Goal: Information Seeking & Learning: Find contact information

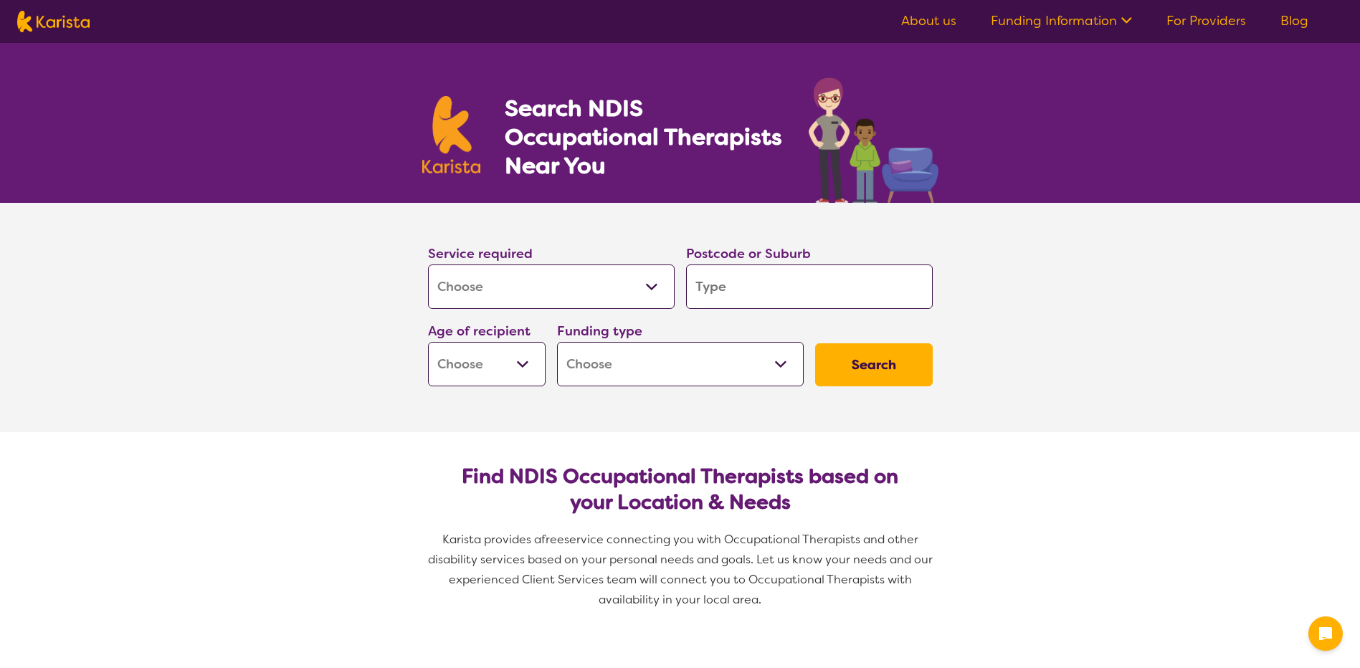
select select "[MEDICAL_DATA]"
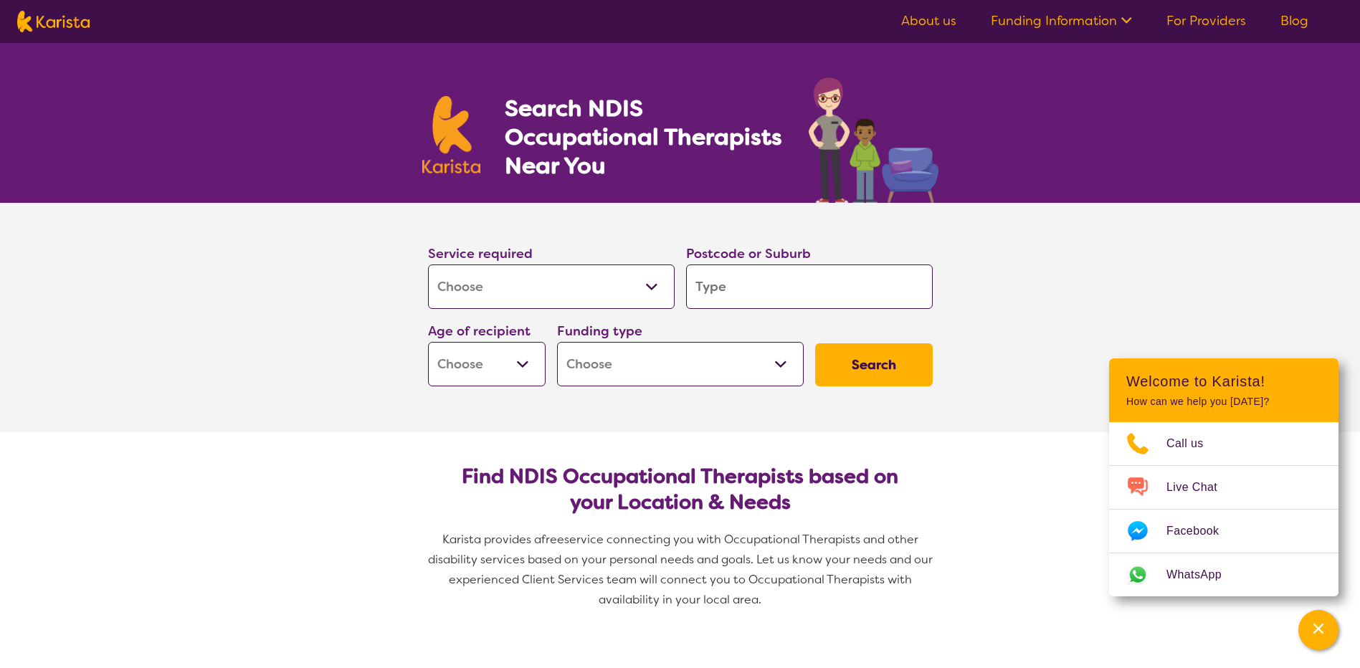
click at [742, 289] on input "search" at bounding box center [809, 286] width 247 height 44
type input "3"
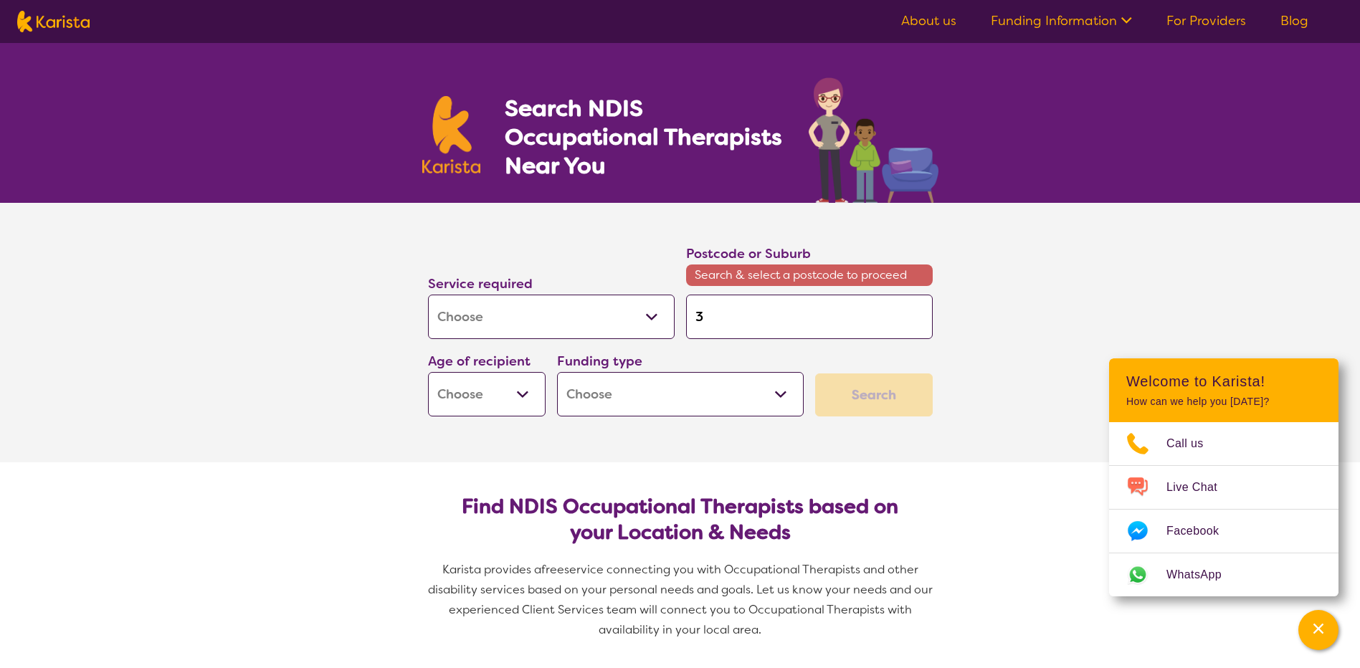
type input "30"
type input "306"
type input "3064"
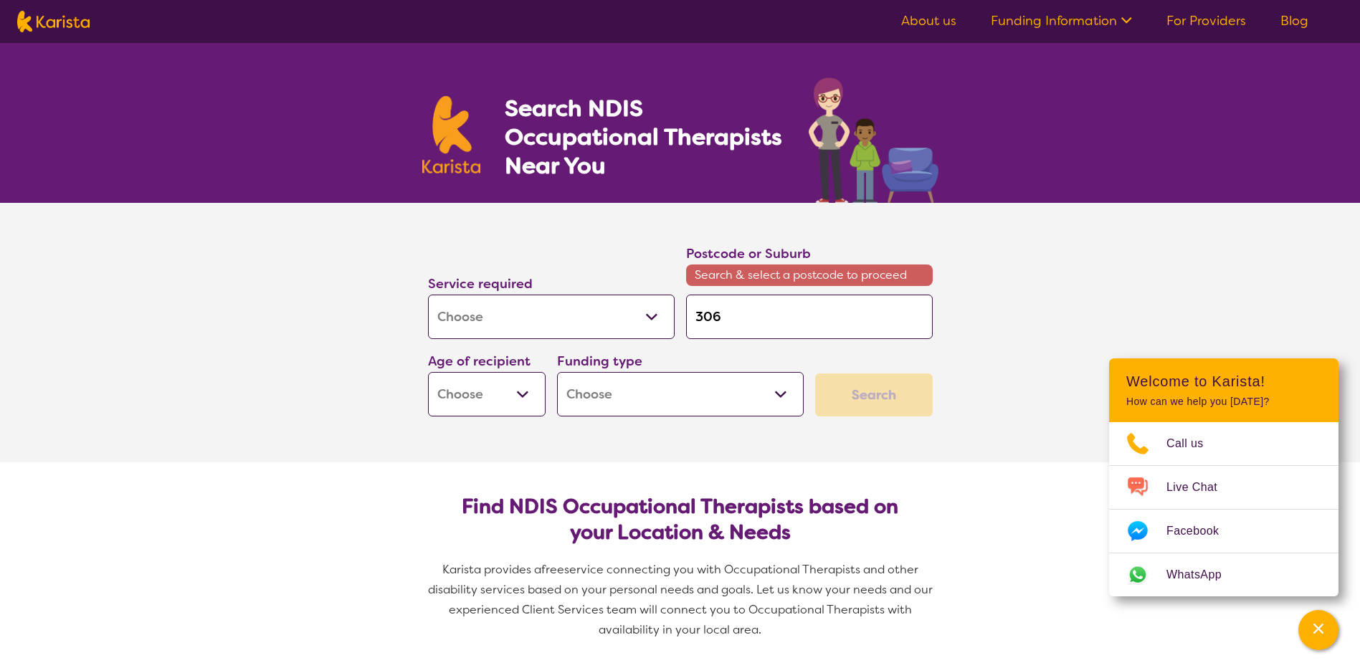
type input "3064"
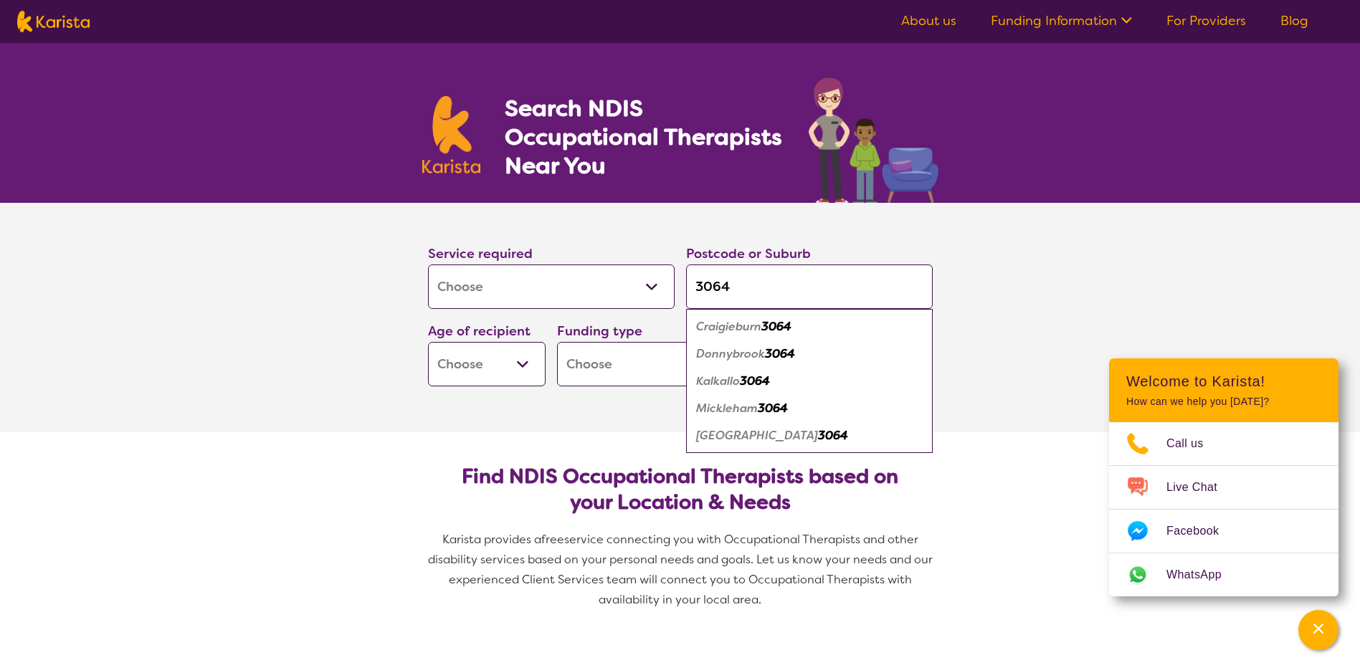
type input "3064"
click at [531, 365] on select "Early Childhood - 0 to 9 Child - 10 to 11 Adolescent - 12 to 17 Adult - 18 to 6…" at bounding box center [487, 364] width 118 height 44
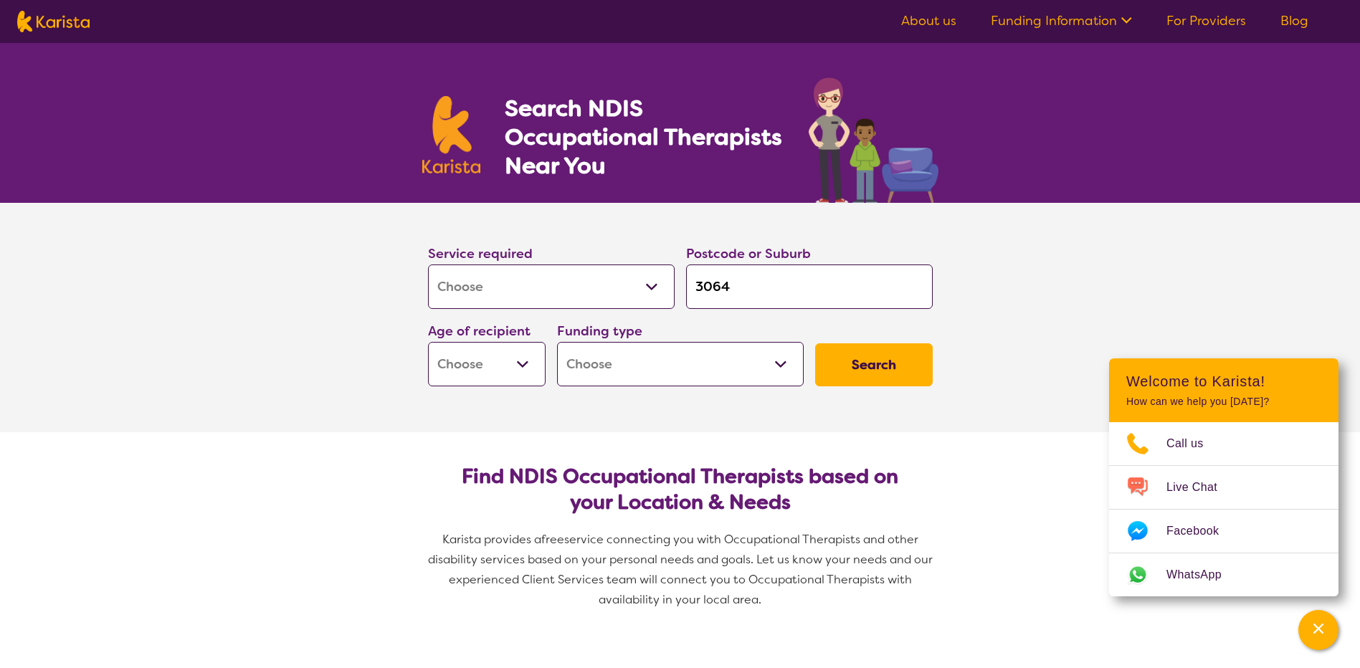
select select "EC"
click at [428, 342] on select "Early Childhood - 0 to 9 Child - 10 to 11 Adolescent - 12 to 17 Adult - 18 to 6…" at bounding box center [487, 364] width 118 height 44
select select "EC"
click at [606, 374] on select "Home Care Package (HCP) National Disability Insurance Scheme (NDIS) I don't know" at bounding box center [680, 364] width 247 height 44
select select "NDIS"
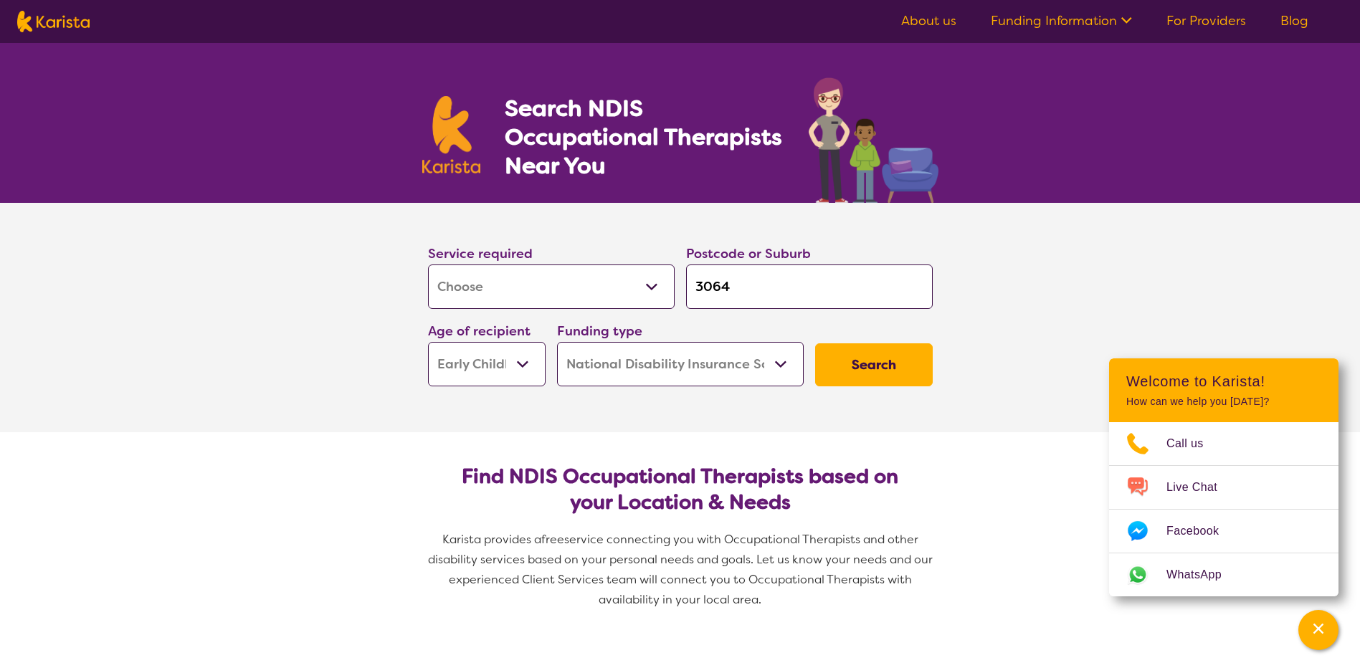
click at [557, 342] on select "Home Care Package (HCP) National Disability Insurance Scheme (NDIS) I don't know" at bounding box center [680, 364] width 247 height 44
select select "NDIS"
click at [859, 377] on button "Search" at bounding box center [874, 364] width 118 height 43
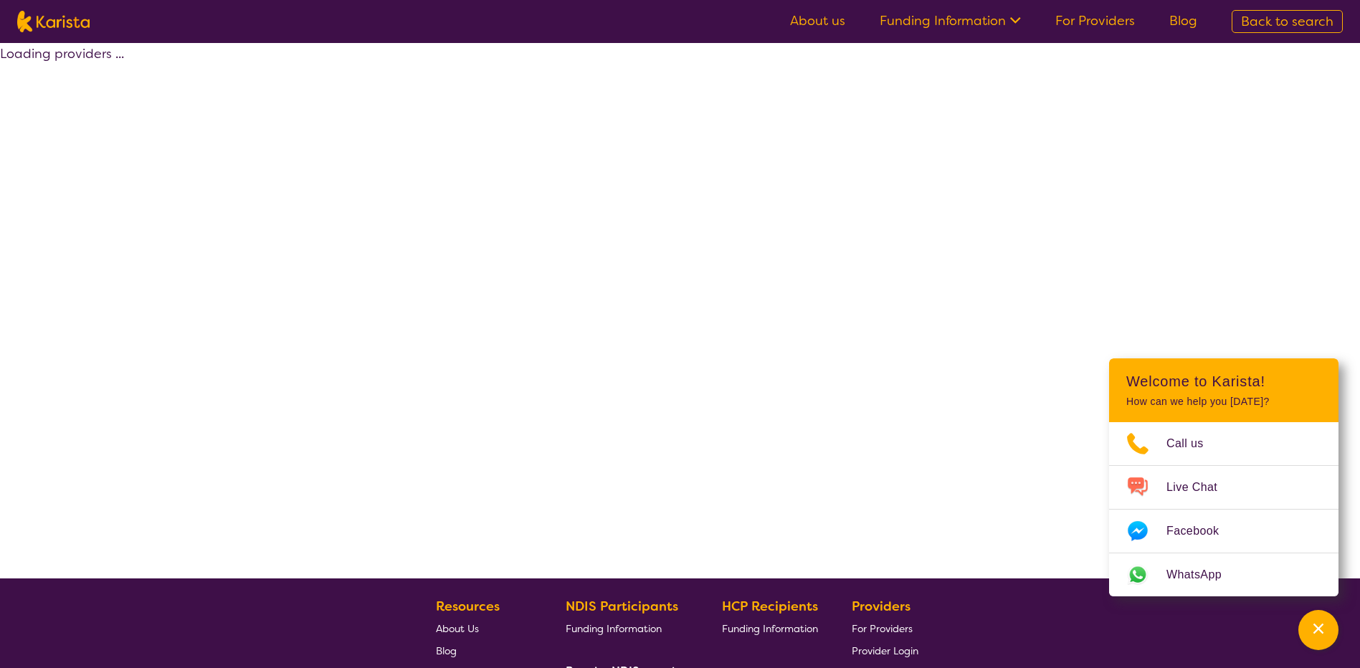
select select "by_score"
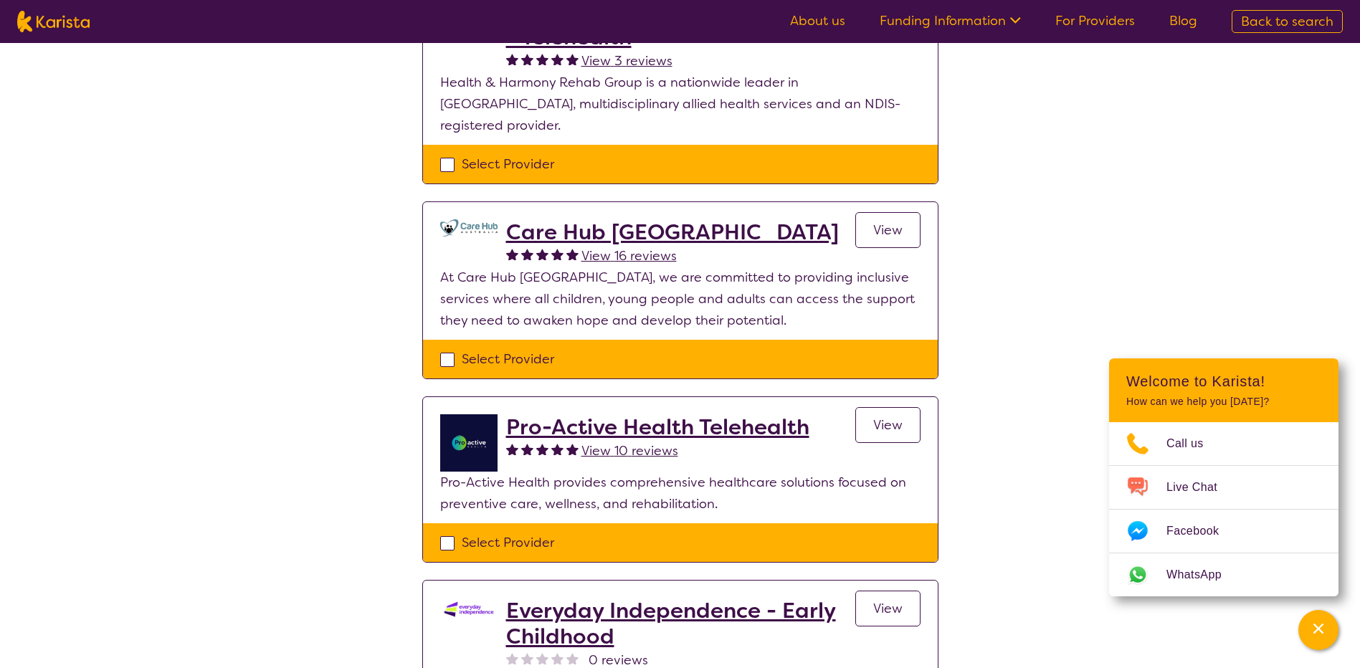
scroll to position [860, 0]
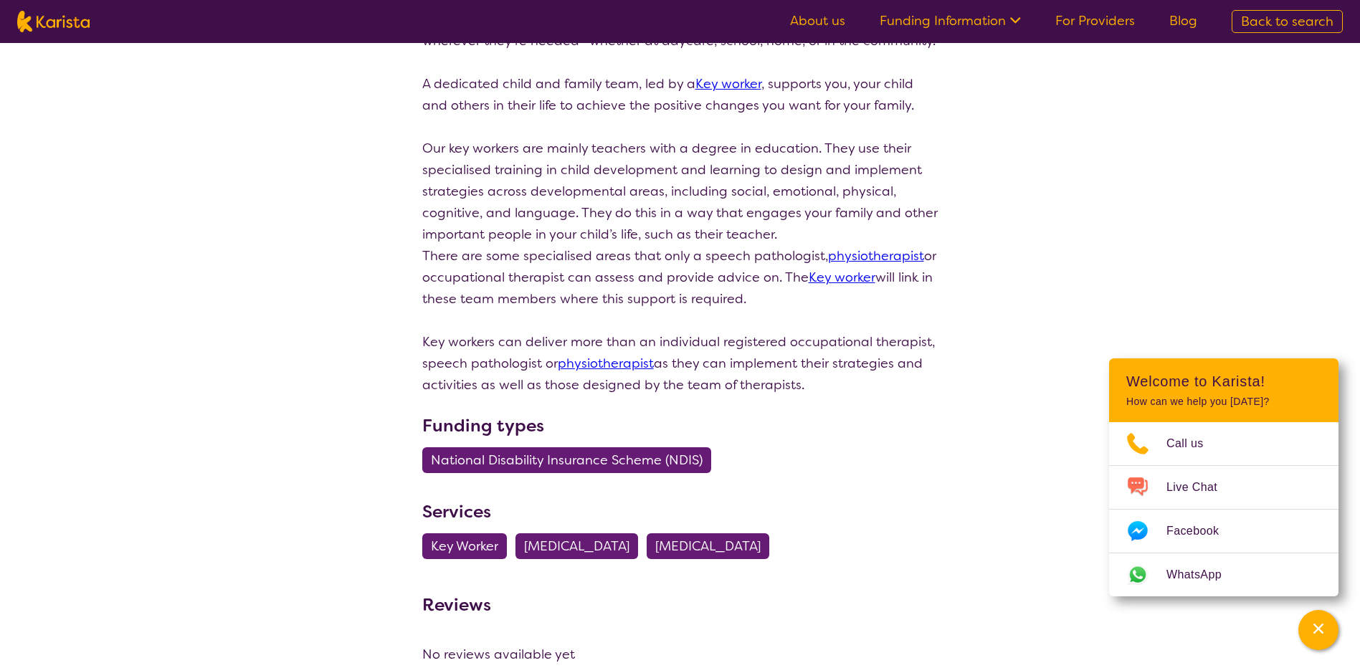
scroll to position [502, 0]
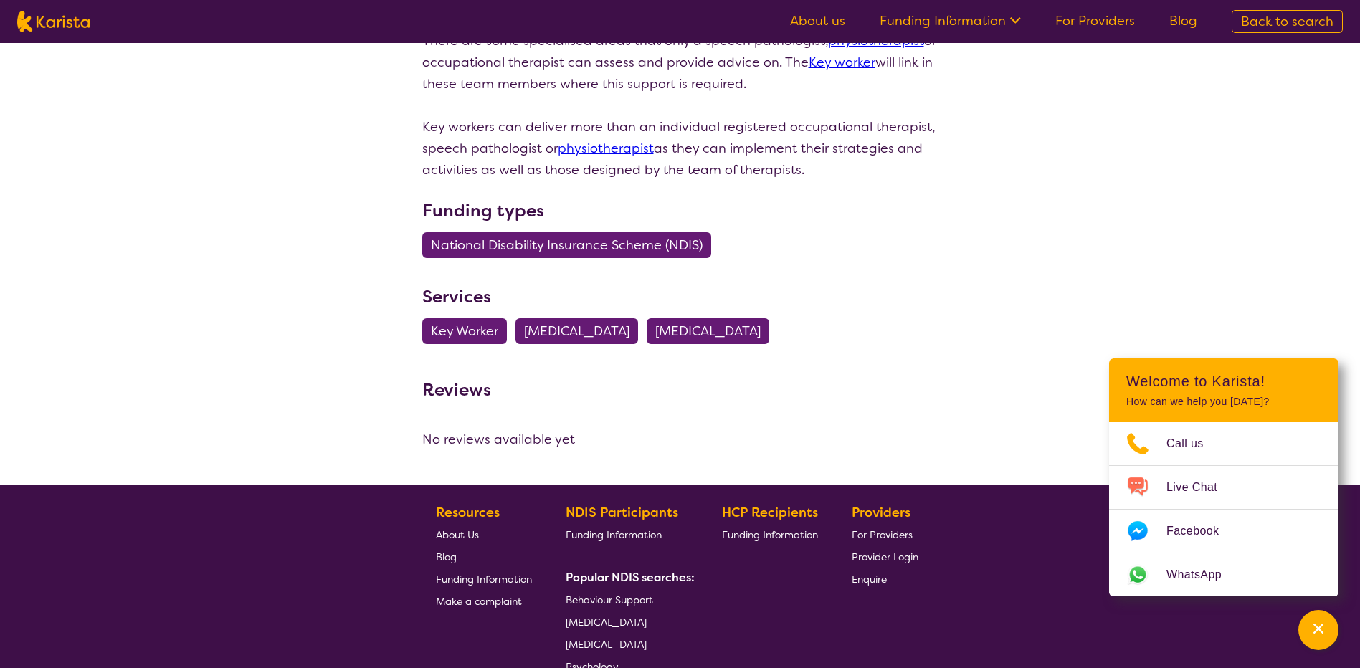
click at [590, 344] on span "[MEDICAL_DATA]" at bounding box center [576, 331] width 105 height 26
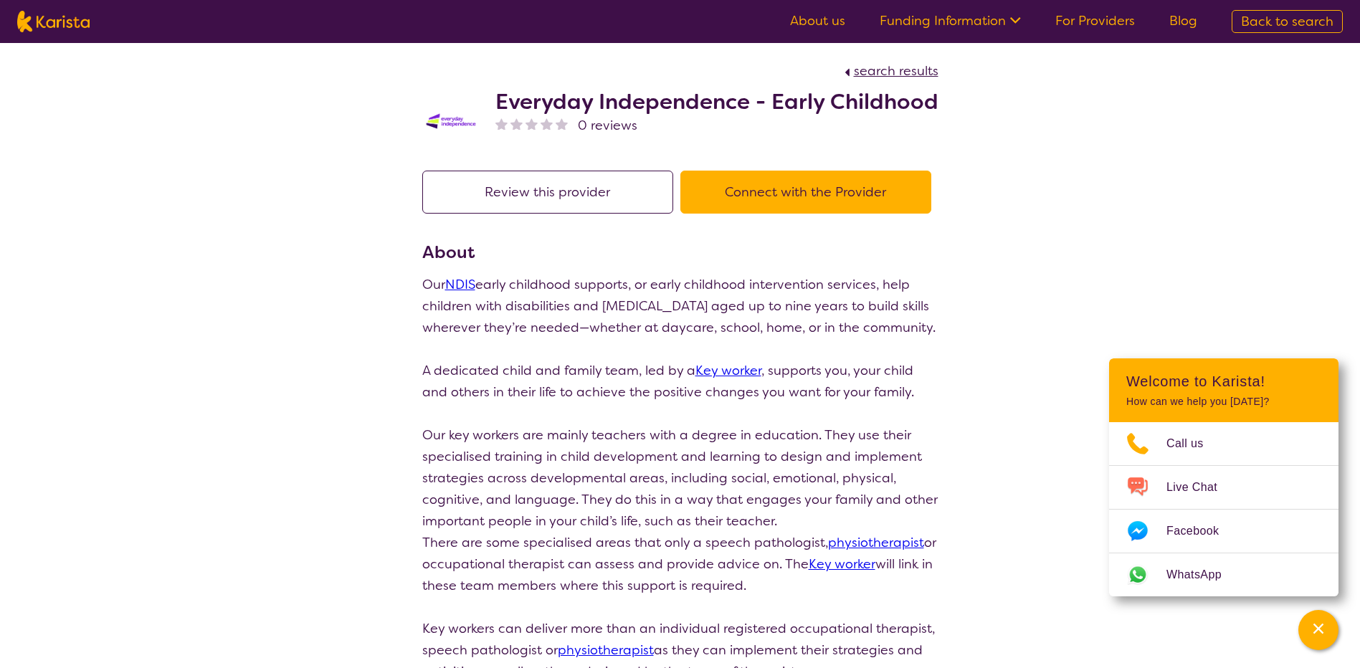
select select "[MEDICAL_DATA]"
select select "EC"
select select "NDIS"
select select "[MEDICAL_DATA]"
select select "EC"
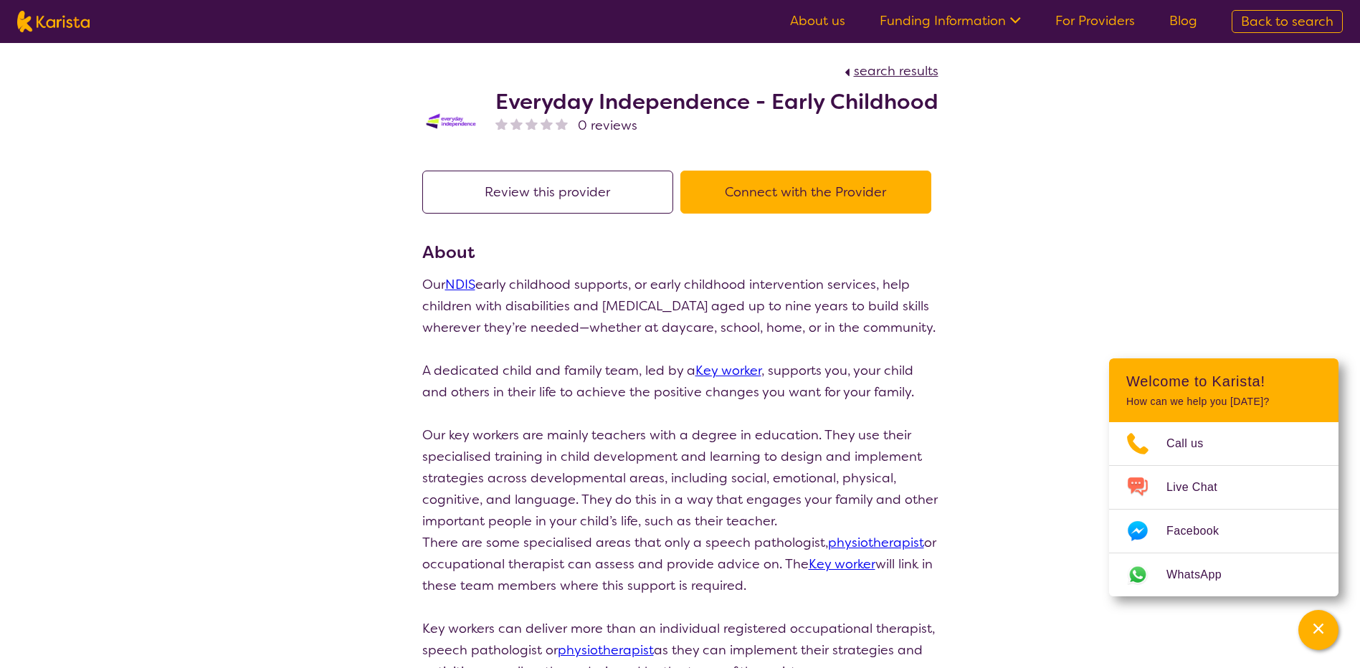
select select "NDIS"
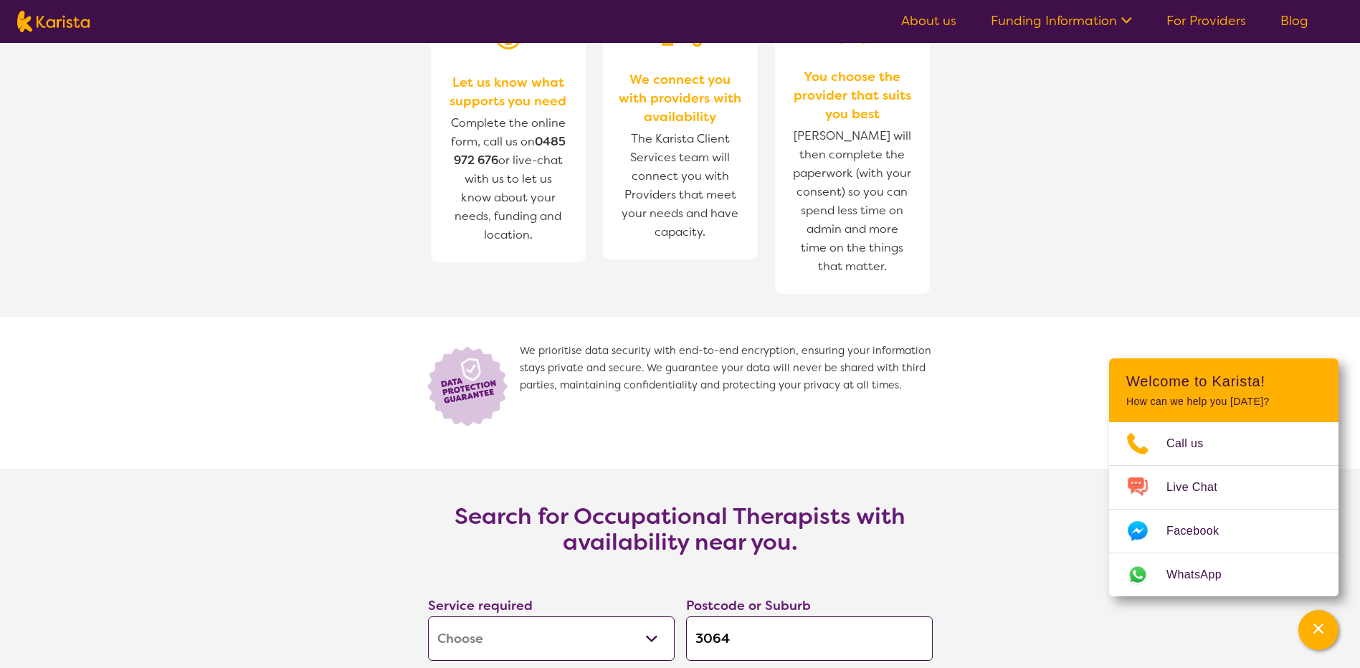
scroll to position [1863, 0]
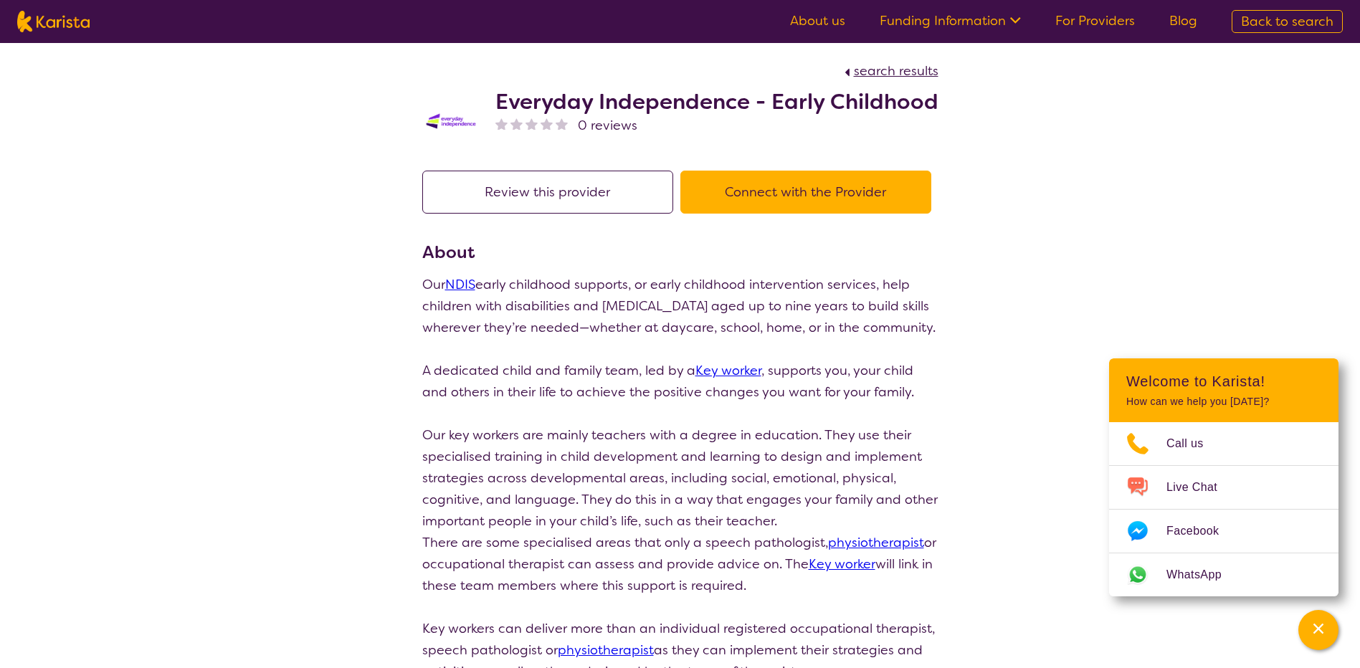
click at [759, 201] on button "Connect with the Provider" at bounding box center [805, 192] width 251 height 43
